Goal: Task Accomplishment & Management: Complete application form

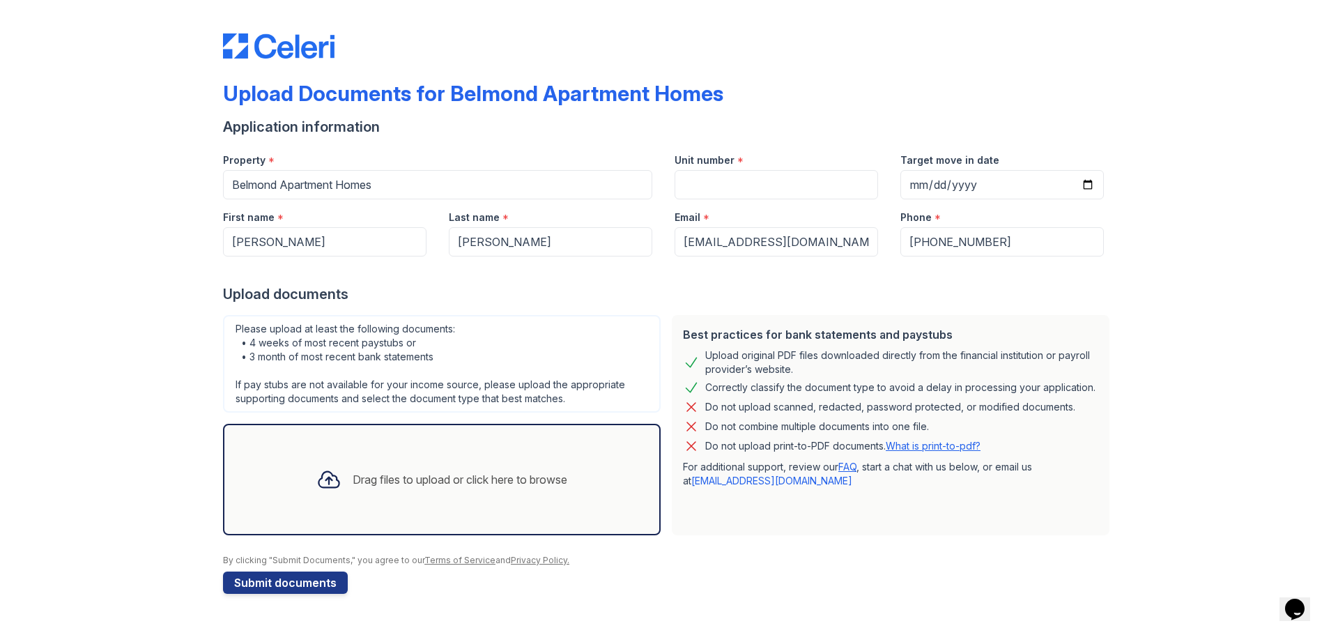
click at [390, 468] on div "Drag files to upload or click here to browse" at bounding box center [441, 479] width 273 height 47
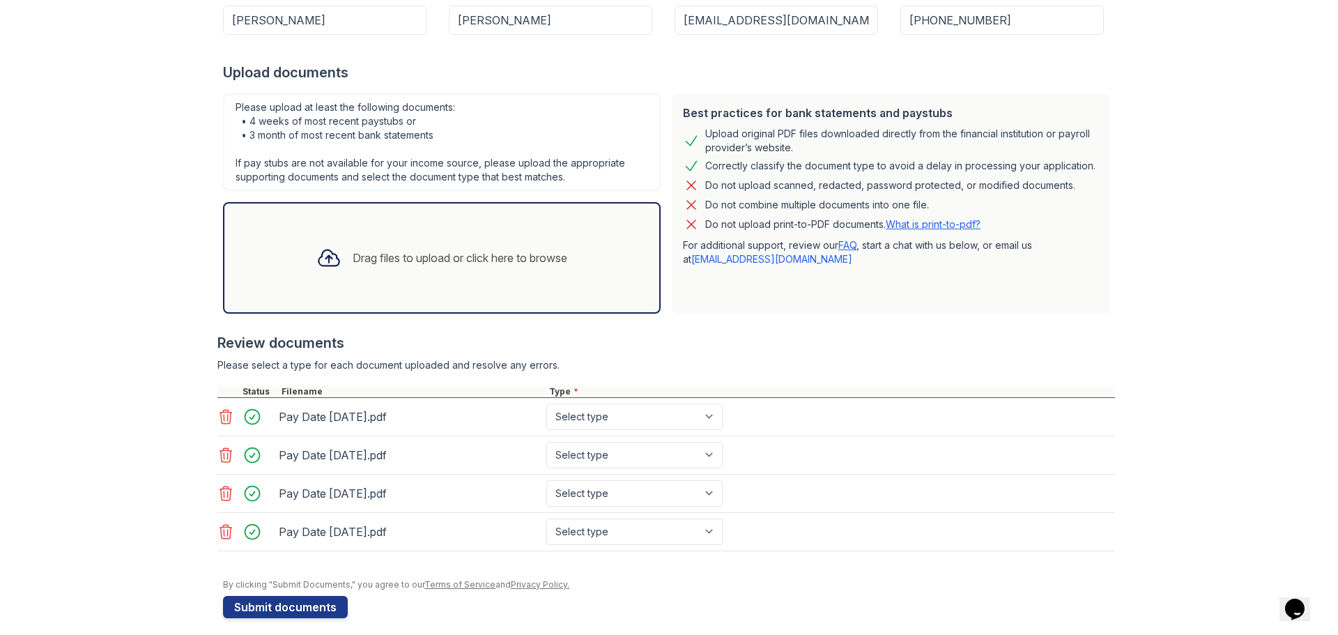
scroll to position [233, 0]
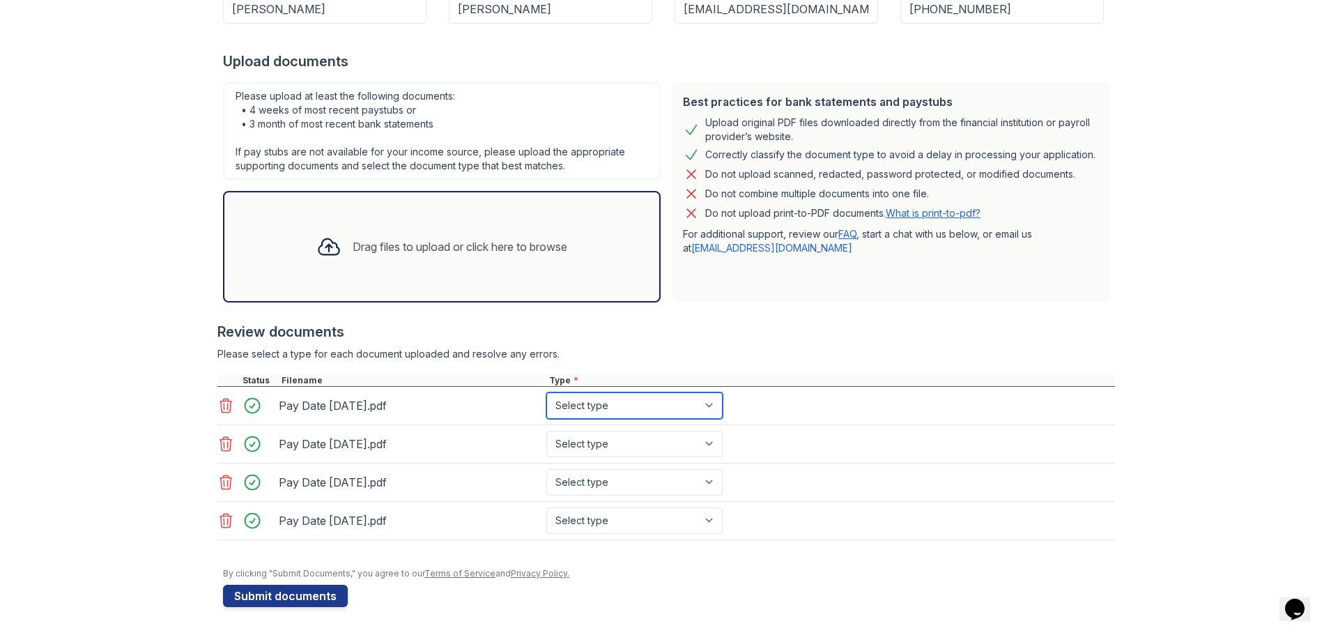
click at [600, 413] on select "Select type Paystub Bank Statement Offer Letter Tax Documents Benefit Award Let…" at bounding box center [634, 405] width 176 height 26
select select "paystub"
click at [546, 392] on select "Select type Paystub Bank Statement Offer Letter Tax Documents Benefit Award Let…" at bounding box center [634, 405] width 176 height 26
click at [601, 443] on select "Select type Paystub Bank Statement Offer Letter Tax Documents Benefit Award Let…" at bounding box center [634, 444] width 176 height 26
select select "paystub"
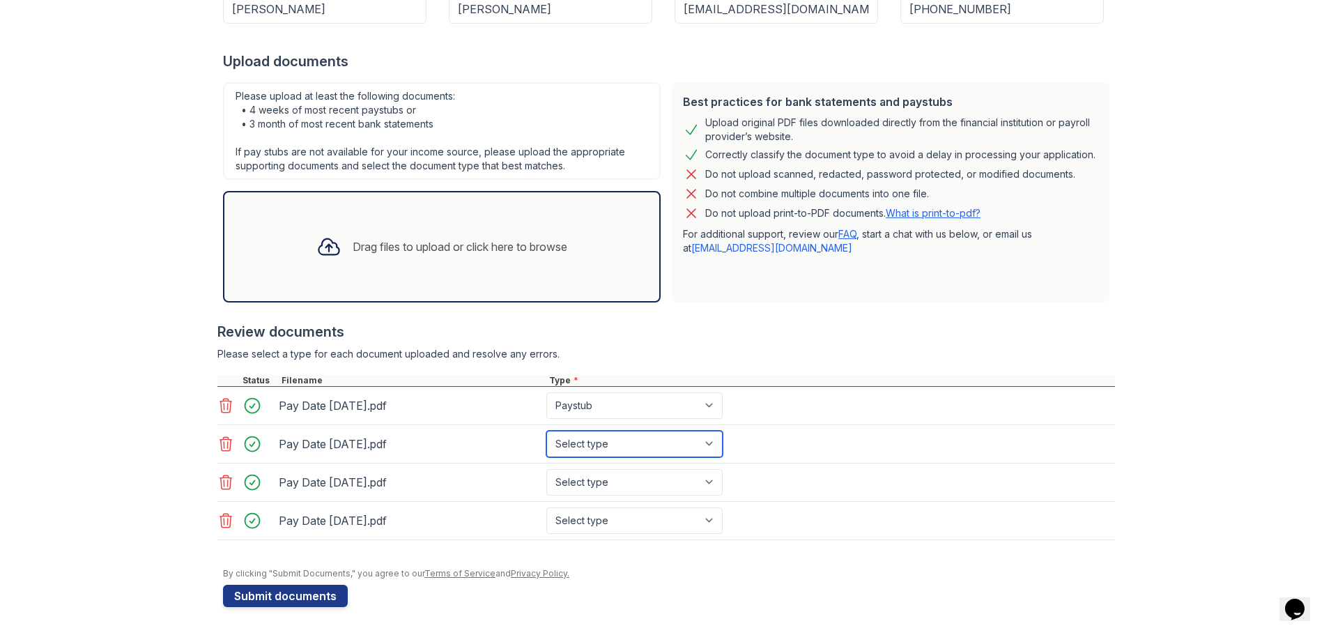
click at [546, 431] on select "Select type Paystub Bank Statement Offer Letter Tax Documents Benefit Award Let…" at bounding box center [634, 444] width 176 height 26
click at [603, 481] on select "Select type Paystub Bank Statement Offer Letter Tax Documents Benefit Award Let…" at bounding box center [634, 482] width 176 height 26
select select "paystub"
click at [546, 469] on select "Select type Paystub Bank Statement Offer Letter Tax Documents Benefit Award Let…" at bounding box center [634, 482] width 176 height 26
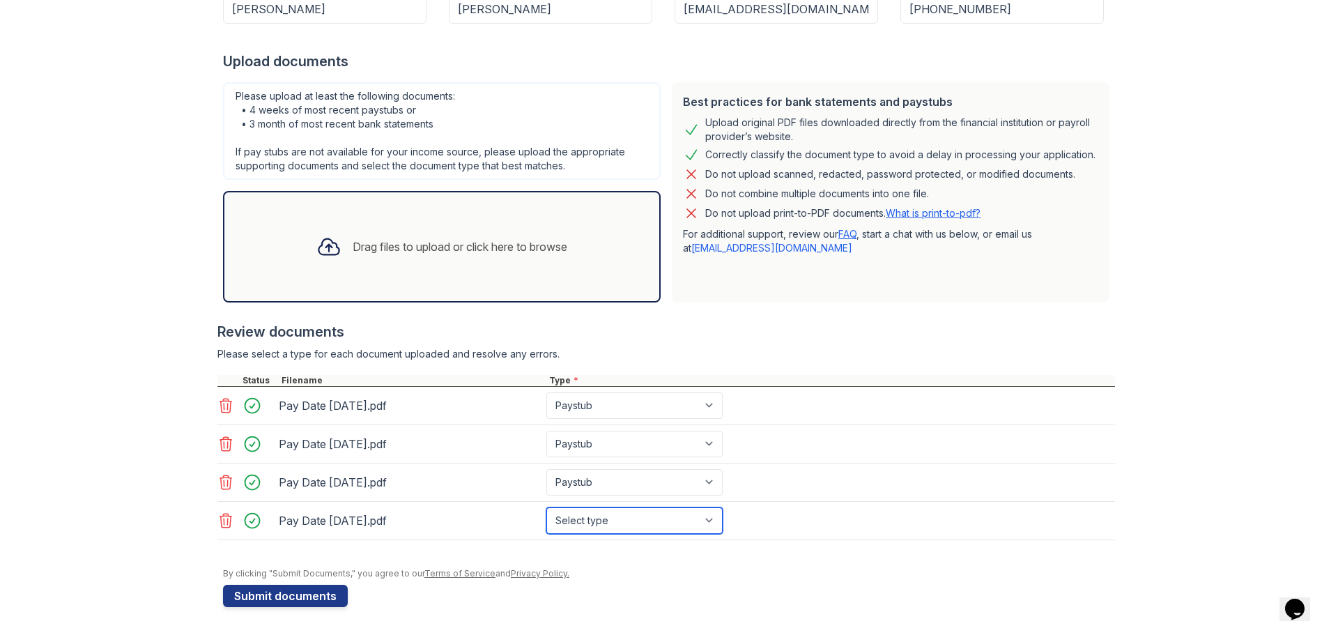
click at [611, 527] on select "Select type Paystub Bank Statement Offer Letter Tax Documents Benefit Award Let…" at bounding box center [634, 520] width 176 height 26
click at [546, 507] on select "Select type Paystub Bank Statement Offer Letter Tax Documents Benefit Award Let…" at bounding box center [634, 520] width 176 height 26
click at [608, 520] on select "Select type Paystub Bank Statement Offer Letter Tax Documents Benefit Award Let…" at bounding box center [634, 520] width 176 height 26
select select "paystub"
click at [546, 507] on select "Select type Paystub Bank Statement Offer Letter Tax Documents Benefit Award Let…" at bounding box center [634, 520] width 176 height 26
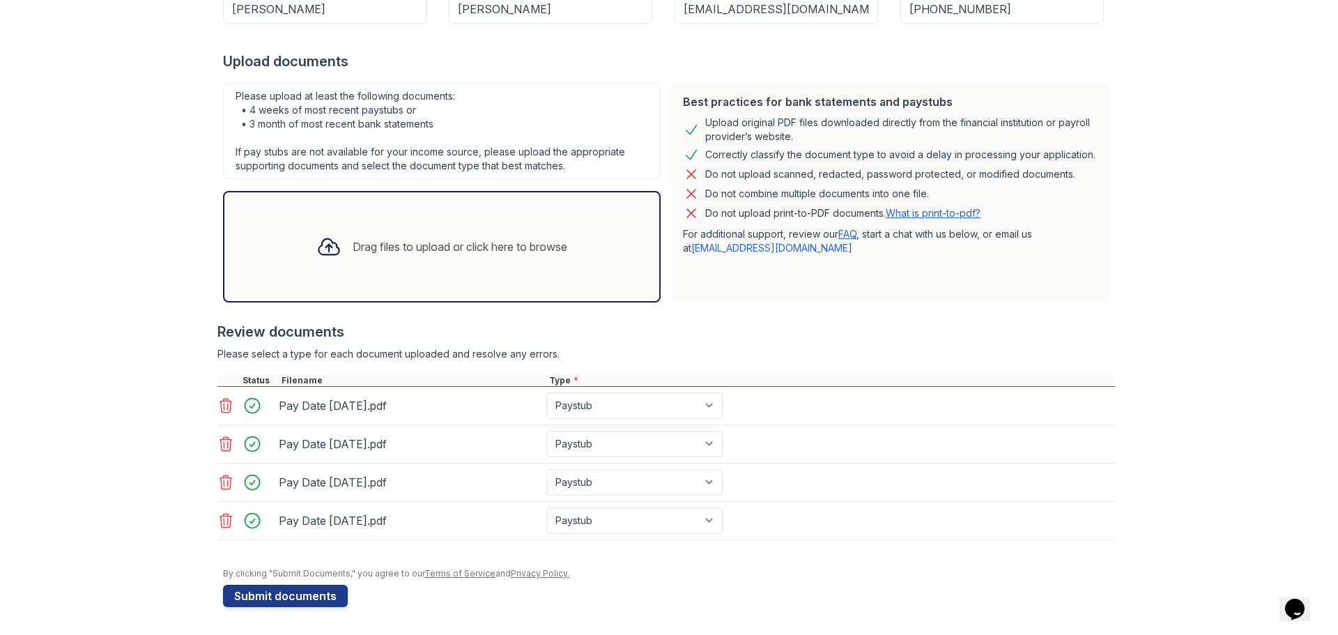
click at [721, 377] on div "Type *" at bounding box center [830, 380] width 568 height 11
click at [424, 279] on div "Drag files to upload or click here to browse" at bounding box center [442, 246] width 438 height 111
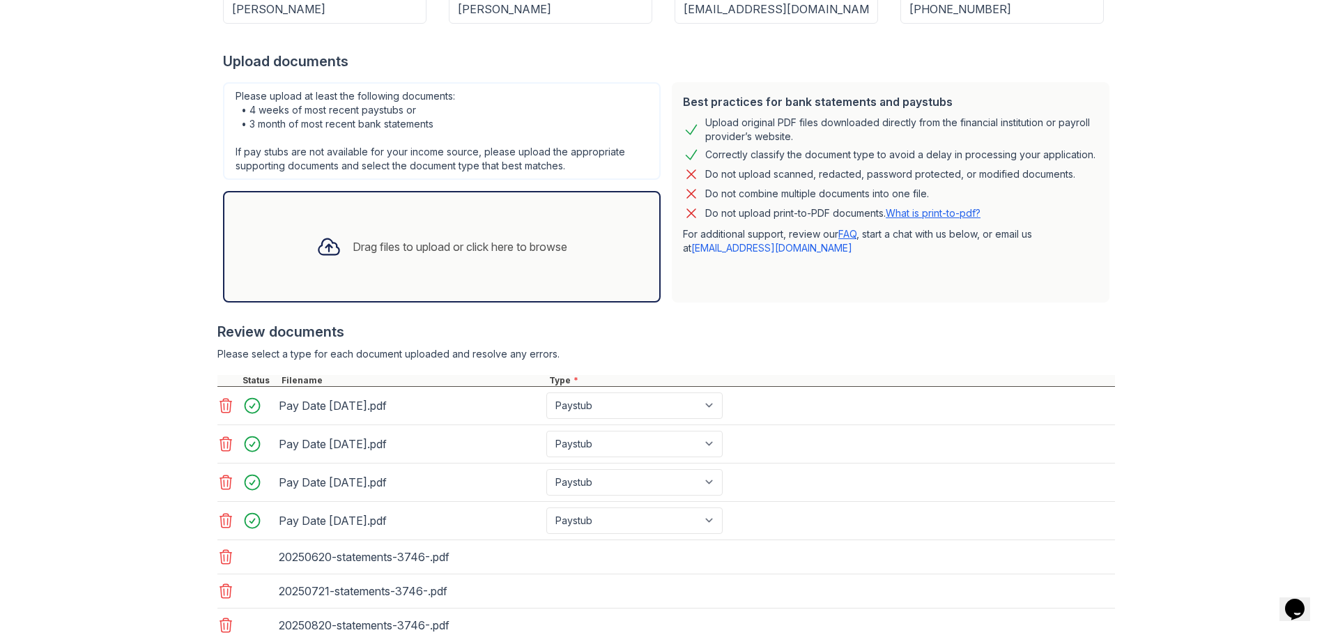
scroll to position [335, 0]
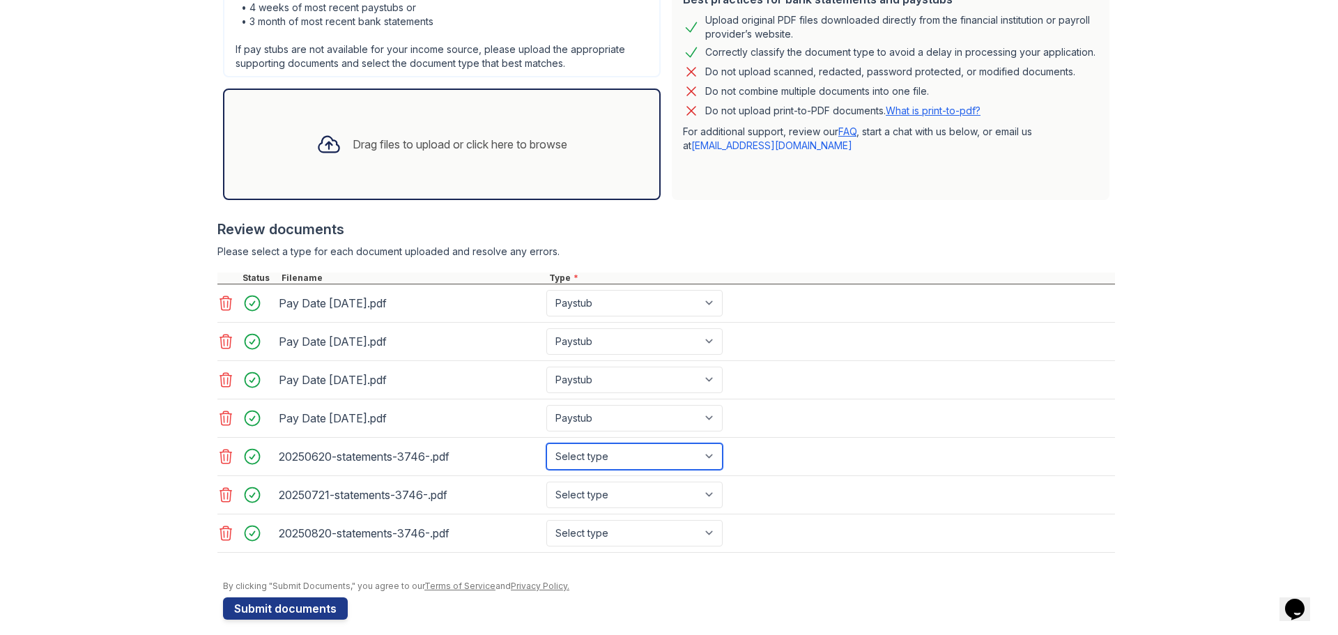
click at [619, 458] on select "Select type Paystub Bank Statement Offer Letter Tax Documents Benefit Award Let…" at bounding box center [634, 456] width 176 height 26
select select "bank_statement"
click at [546, 443] on select "Select type Paystub Bank Statement Offer Letter Tax Documents Benefit Award Let…" at bounding box center [634, 456] width 176 height 26
click at [609, 495] on select "Select type Paystub Bank Statement Offer Letter Tax Documents Benefit Award Let…" at bounding box center [634, 494] width 176 height 26
click at [546, 481] on select "Select type Paystub Bank Statement Offer Letter Tax Documents Benefit Award Let…" at bounding box center [634, 494] width 176 height 26
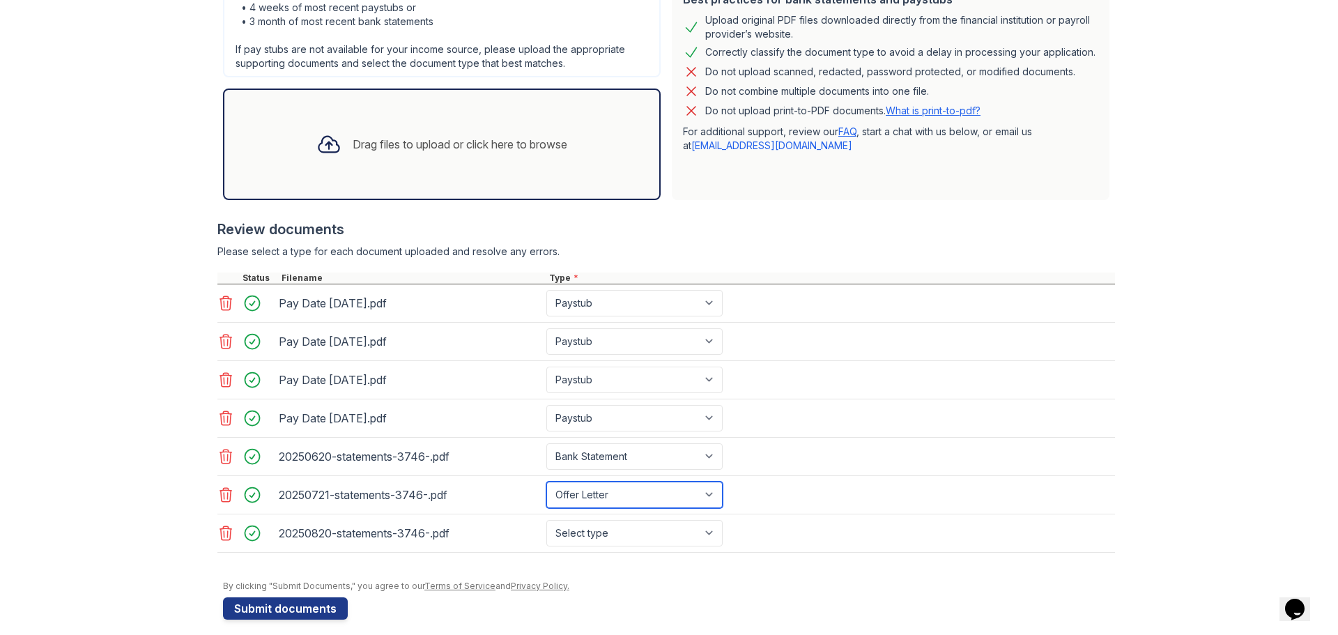
click at [597, 490] on select "Select type Paystub Bank Statement Offer Letter Tax Documents Benefit Award Let…" at bounding box center [634, 494] width 176 height 26
select select "bank_statement"
click at [546, 481] on select "Select type Paystub Bank Statement Offer Letter Tax Documents Benefit Award Let…" at bounding box center [634, 494] width 176 height 26
click at [607, 541] on select "Select type Paystub Bank Statement Offer Letter Tax Documents Benefit Award Let…" at bounding box center [634, 533] width 176 height 26
select select "bank_statement"
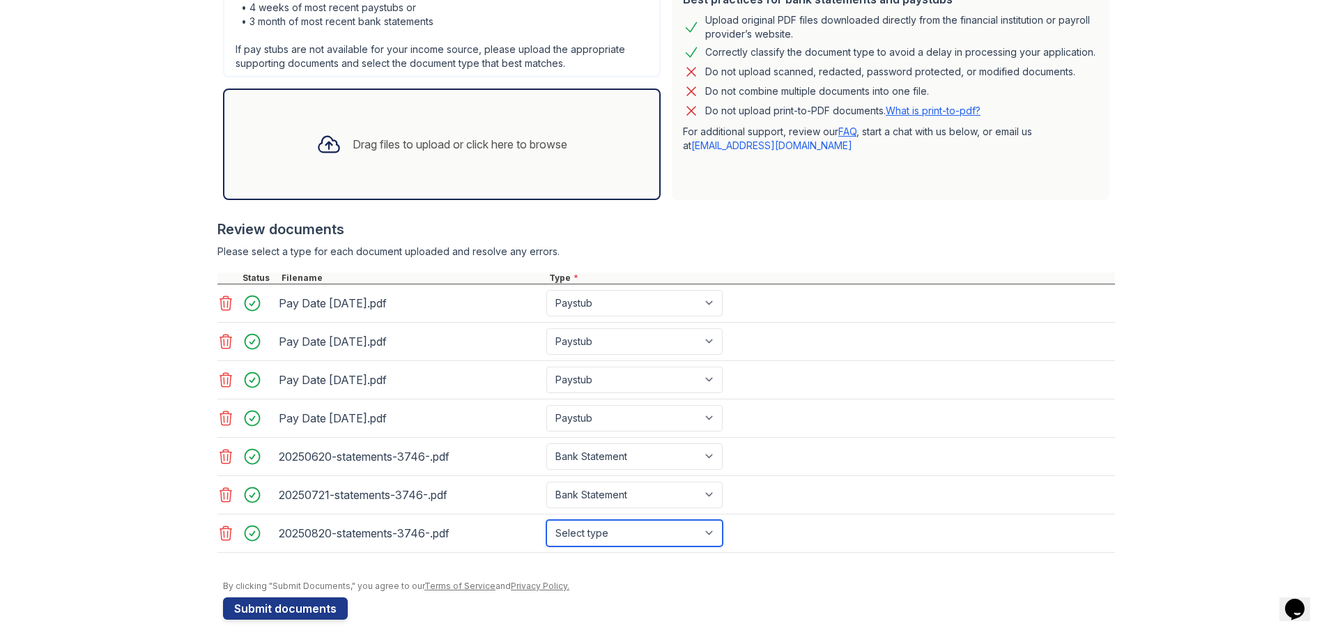
click at [546, 520] on select "Select type Paystub Bank Statement Offer Letter Tax Documents Benefit Award Let…" at bounding box center [634, 533] width 176 height 26
click at [104, 500] on div "Upload Documents for Belmond Apartment Homes Application information Property *…" at bounding box center [668, 156] width 1293 height 982
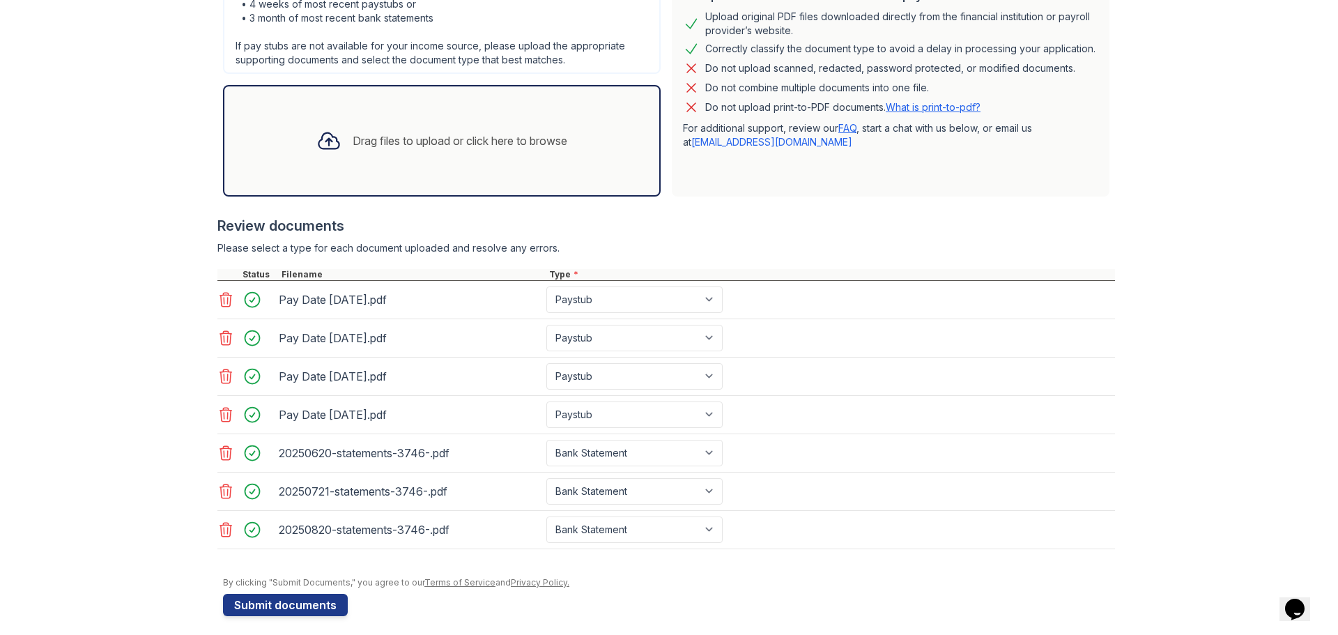
scroll to position [348, 0]
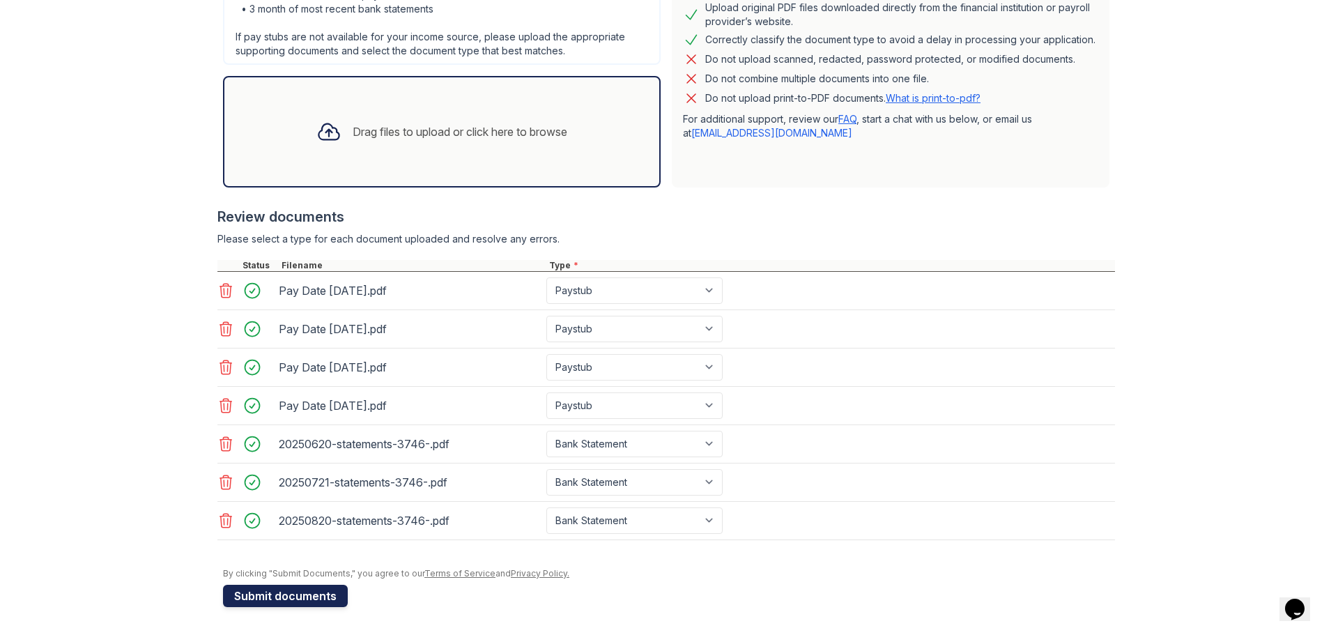
click at [243, 605] on button "Submit documents" at bounding box center [285, 596] width 125 height 22
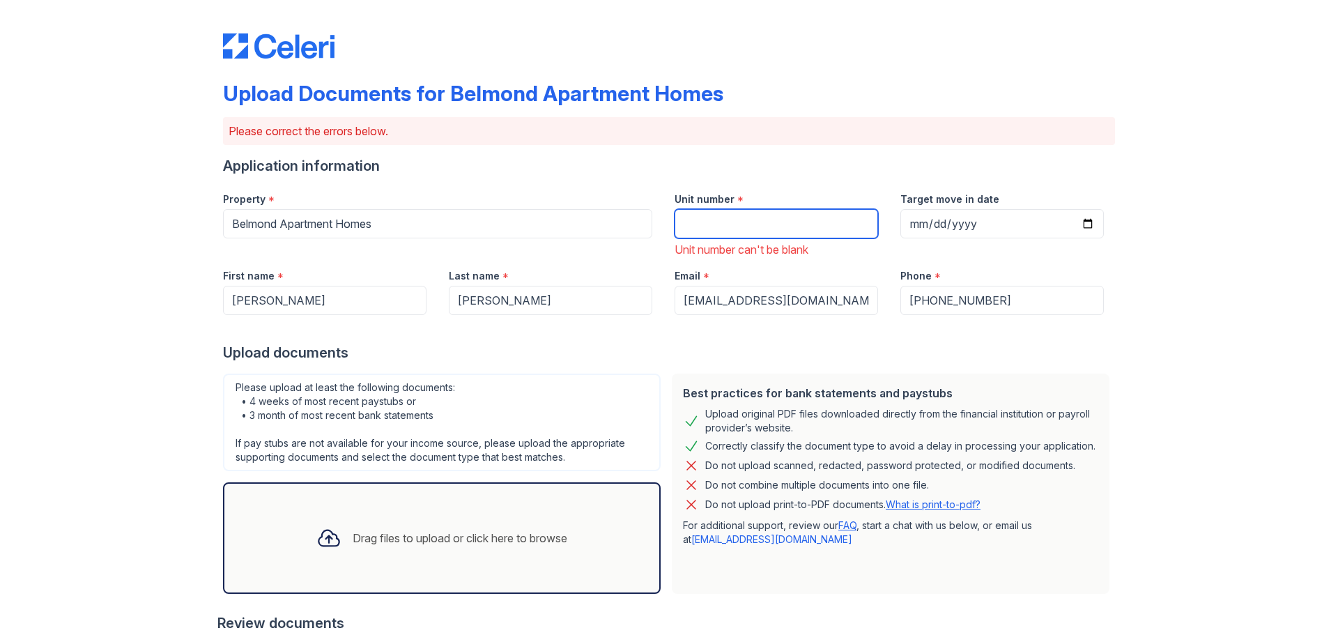
click at [835, 226] on input "Unit number" at bounding box center [775, 223] width 203 height 29
click at [679, 205] on label "Unit number" at bounding box center [704, 199] width 60 height 14
click at [679, 209] on input "Unit number" at bounding box center [775, 223] width 203 height 29
click at [704, 231] on input "Unit number" at bounding box center [775, 223] width 203 height 29
type input "9308"
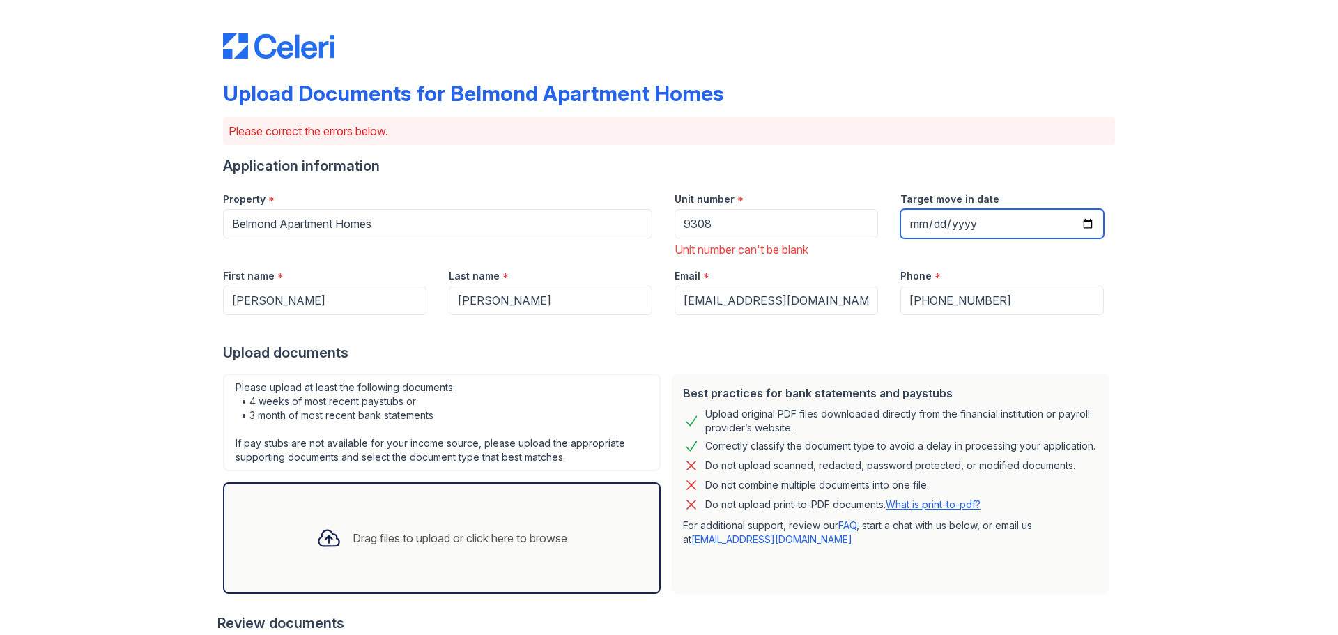
click at [966, 217] on input "Target move in date" at bounding box center [1001, 223] width 203 height 29
click at [1094, 225] on input "Target move in date" at bounding box center [1001, 223] width 203 height 29
click at [1088, 223] on input "Target move in date" at bounding box center [1001, 223] width 203 height 29
type input "[DATE]"
click at [115, 516] on div "Upload Documents for Belmond Apartment Homes Please correct the errors below. A…" at bounding box center [668, 520] width 1293 height 1041
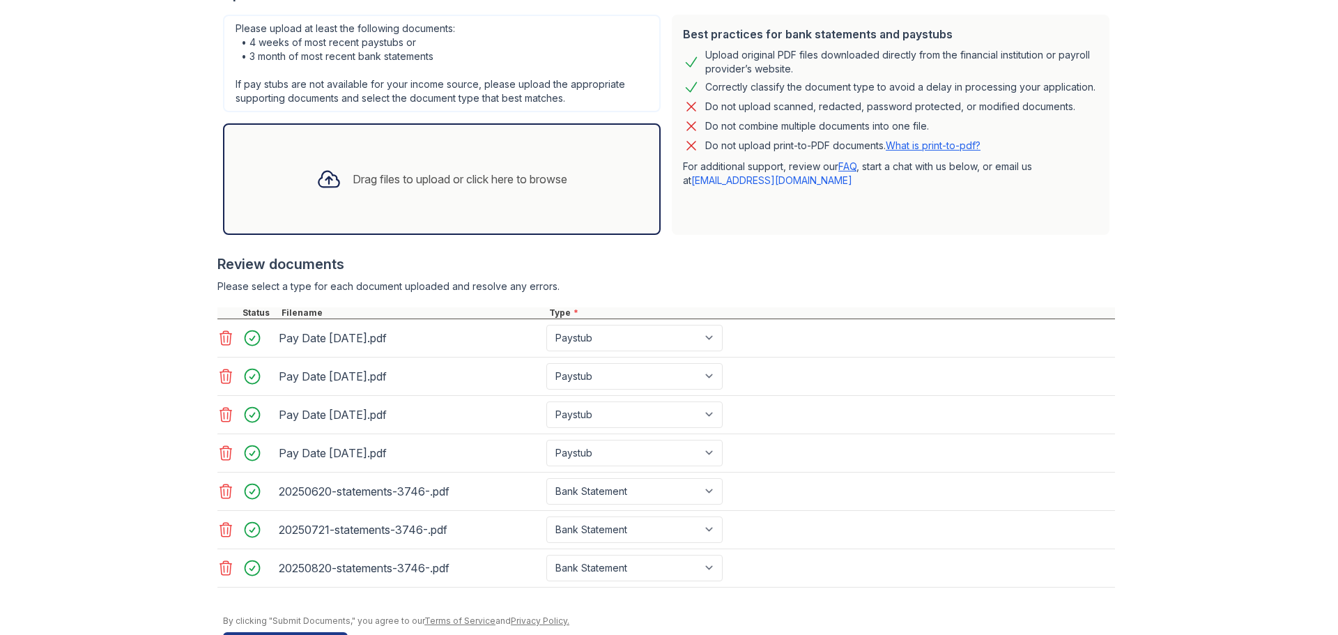
scroll to position [406, 0]
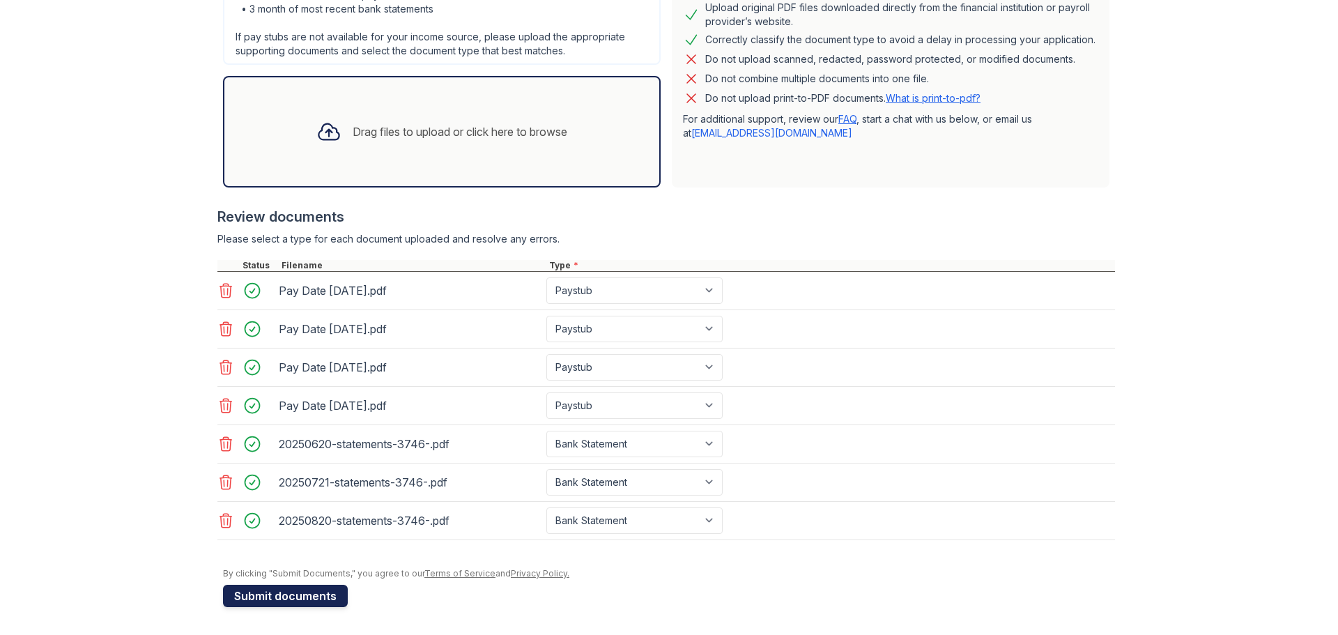
click at [314, 591] on button "Submit documents" at bounding box center [285, 596] width 125 height 22
